Goal: Task Accomplishment & Management: Use online tool/utility

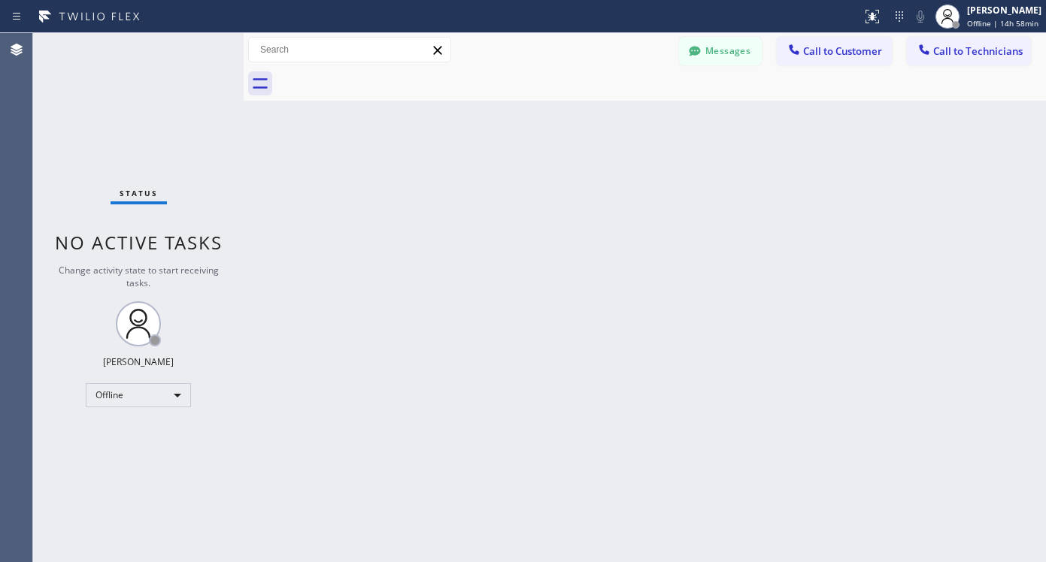
click at [690, 24] on div at bounding box center [430, 17] width 849 height 24
click at [117, 403] on div "Offline" at bounding box center [138, 395] width 105 height 24
click at [126, 456] on li "Unavailable" at bounding box center [137, 454] width 102 height 18
click at [129, 398] on div "Offline" at bounding box center [138, 395] width 105 height 24
click at [131, 433] on li "Available" at bounding box center [137, 435] width 102 height 18
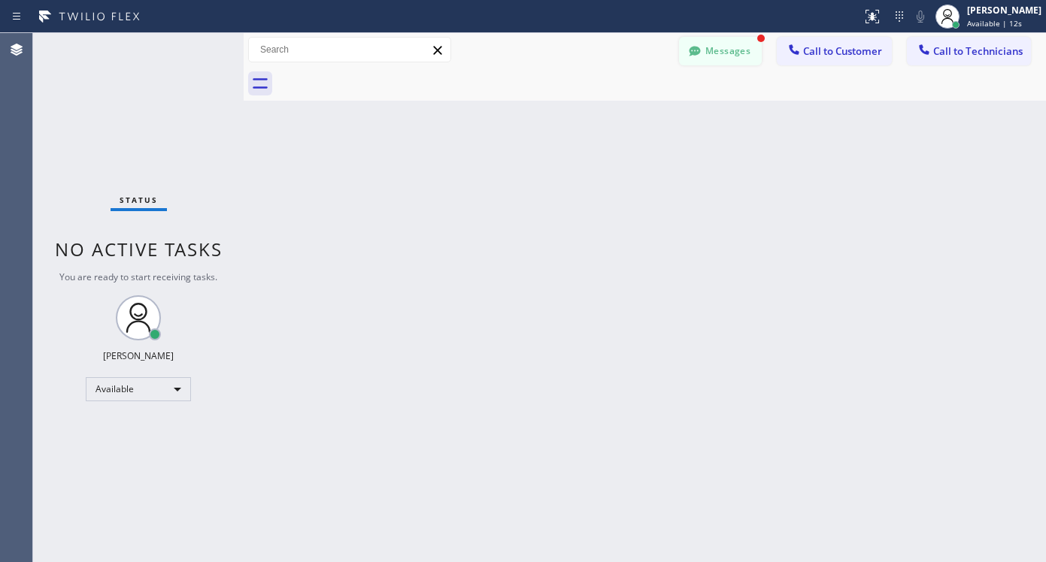
click at [745, 50] on button "Messages" at bounding box center [720, 51] width 83 height 29
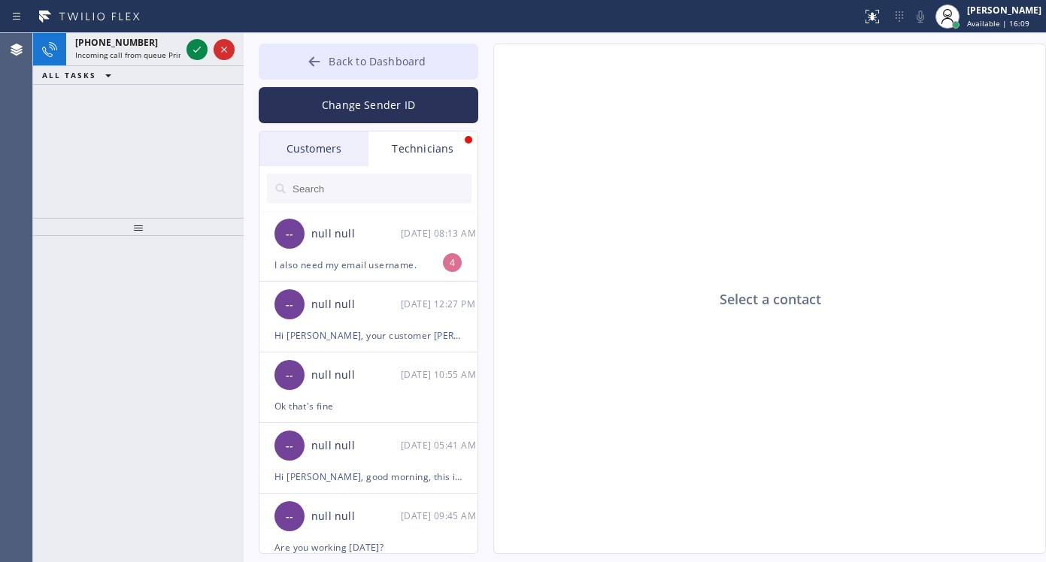
click at [359, 65] on span "Back to Dashboard" at bounding box center [376, 61] width 97 height 14
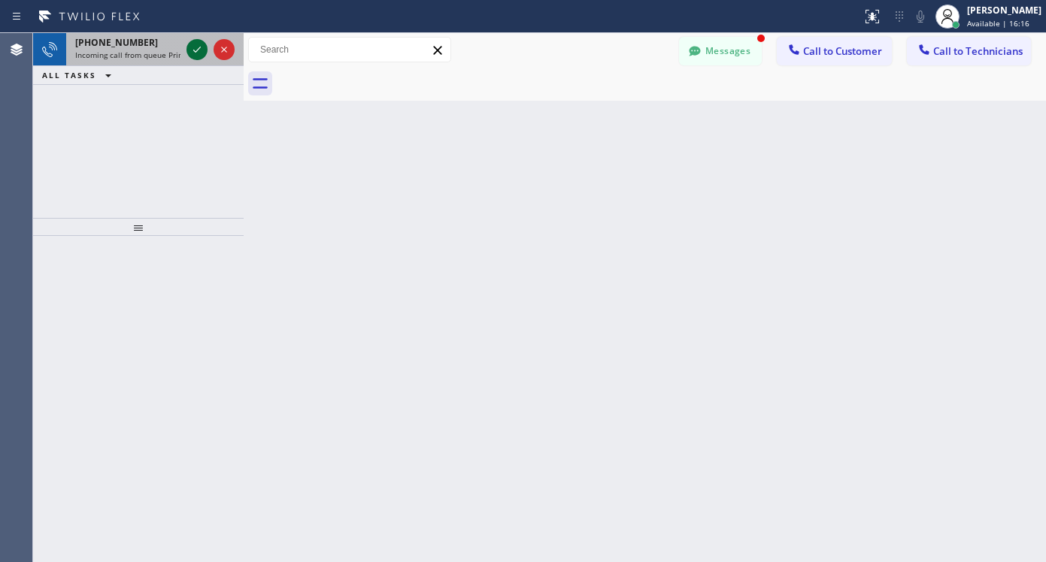
click at [192, 52] on icon at bounding box center [197, 50] width 18 height 18
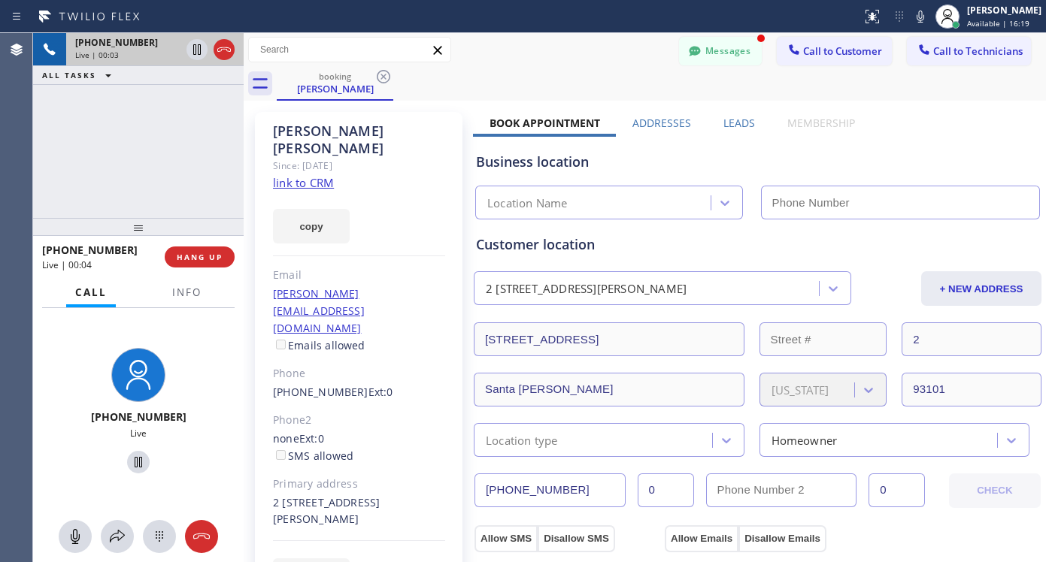
type input "[PHONE_NUMBER]"
click at [320, 175] on link "link to CRM" at bounding box center [303, 182] width 61 height 15
click at [138, 460] on icon at bounding box center [138, 462] width 18 height 18
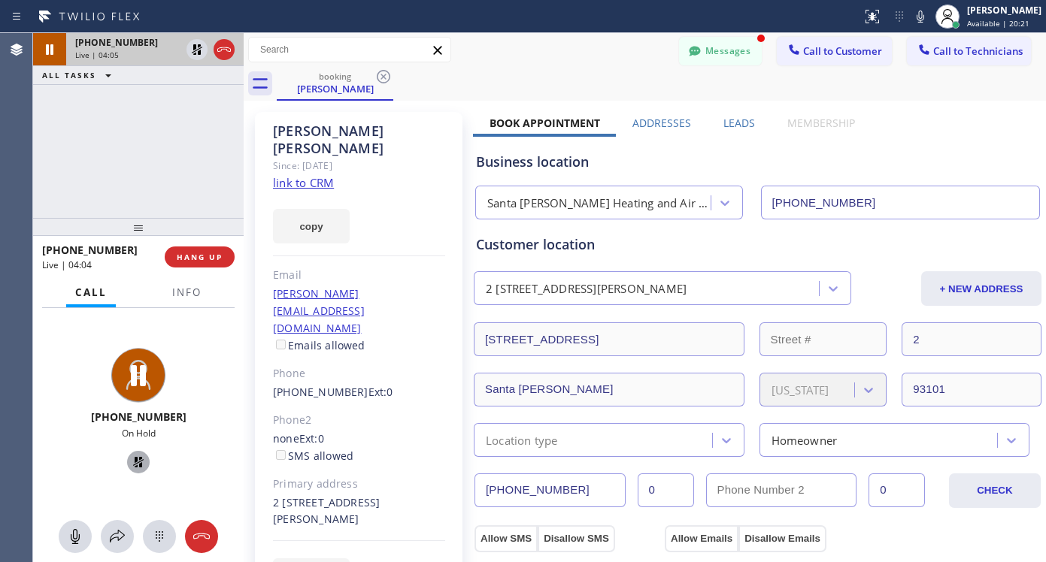
click at [129, 461] on icon at bounding box center [138, 462] width 18 height 18
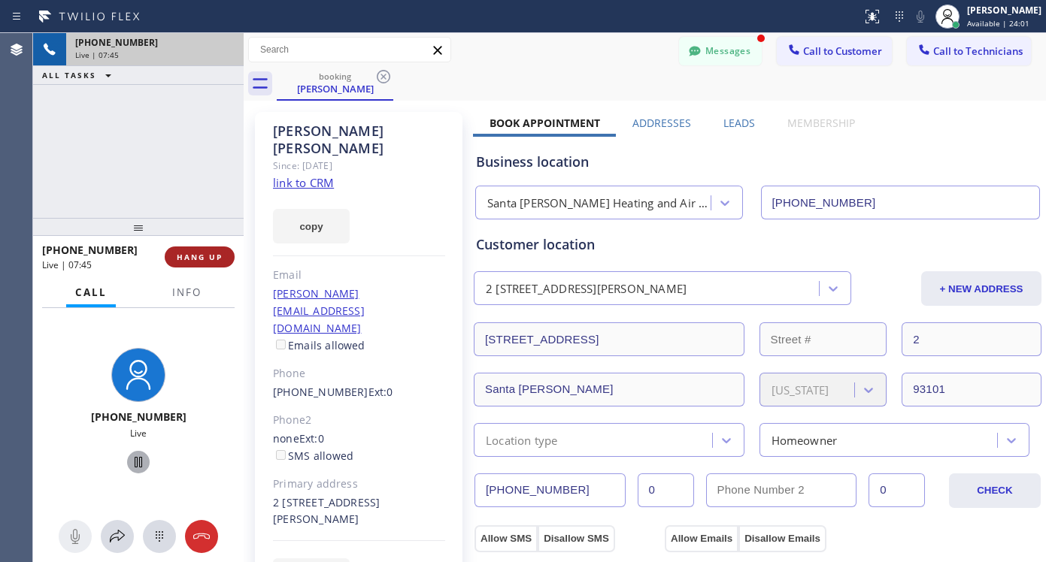
click at [214, 258] on span "HANG UP" at bounding box center [200, 257] width 46 height 11
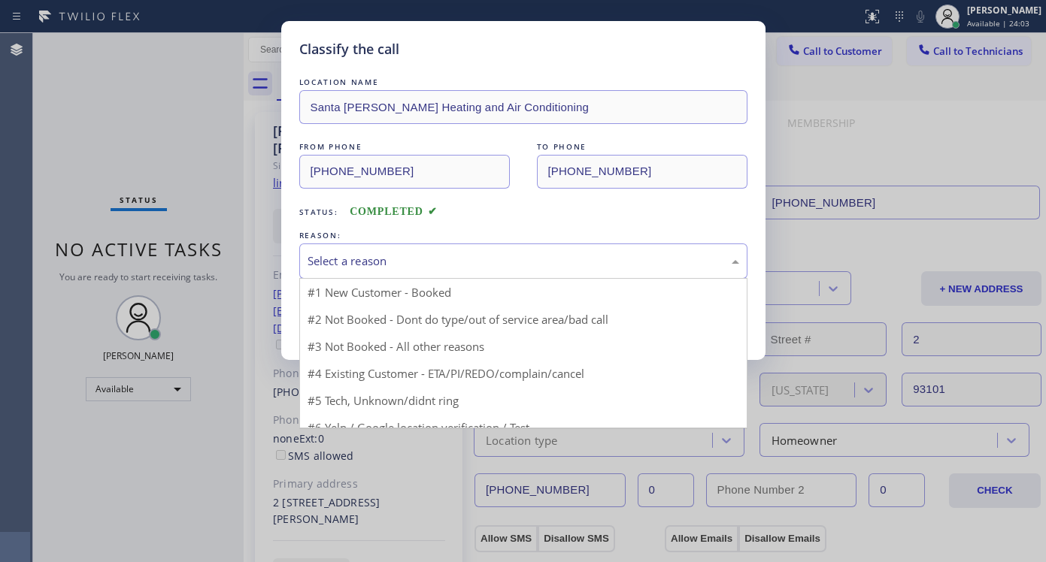
click at [436, 274] on div "Select a reason" at bounding box center [523, 261] width 448 height 35
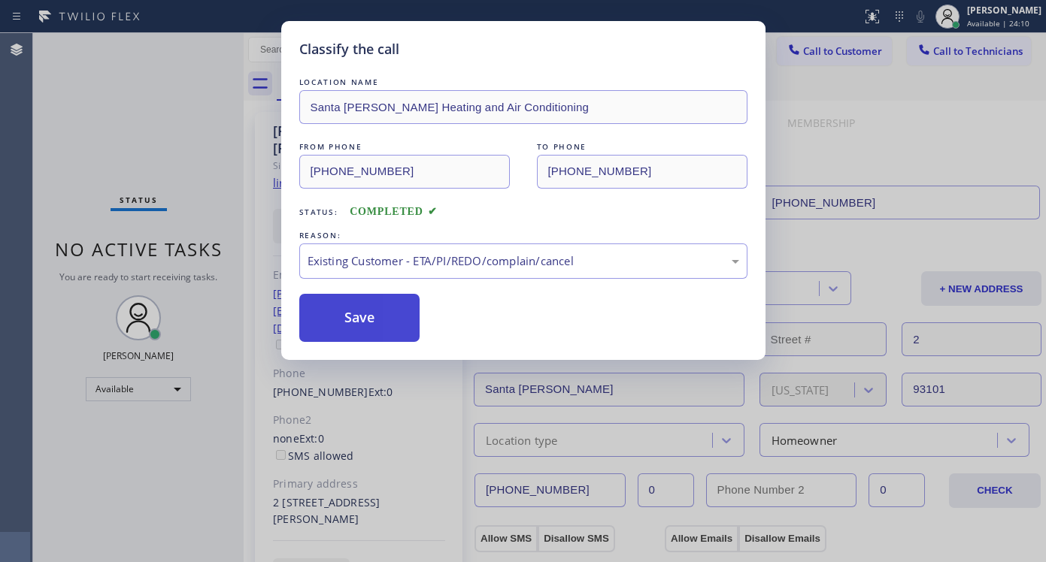
click at [375, 319] on button "Save" at bounding box center [359, 318] width 121 height 48
